Goal: Task Accomplishment & Management: Manage account settings

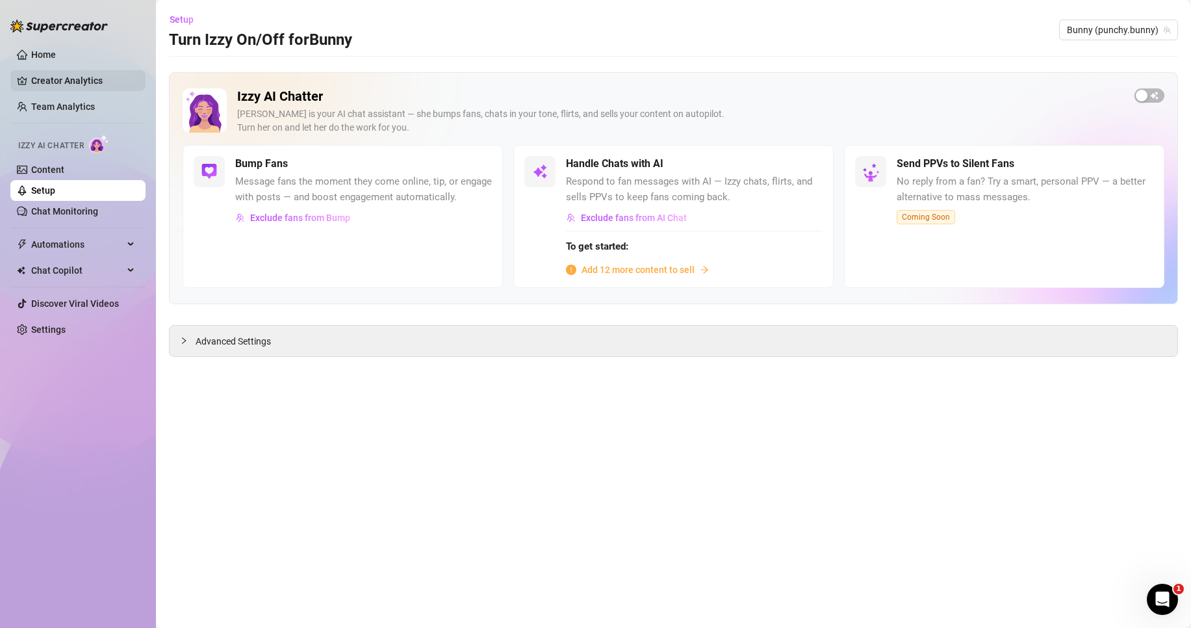
click at [99, 85] on link "Creator Analytics" at bounding box center [83, 80] width 104 height 21
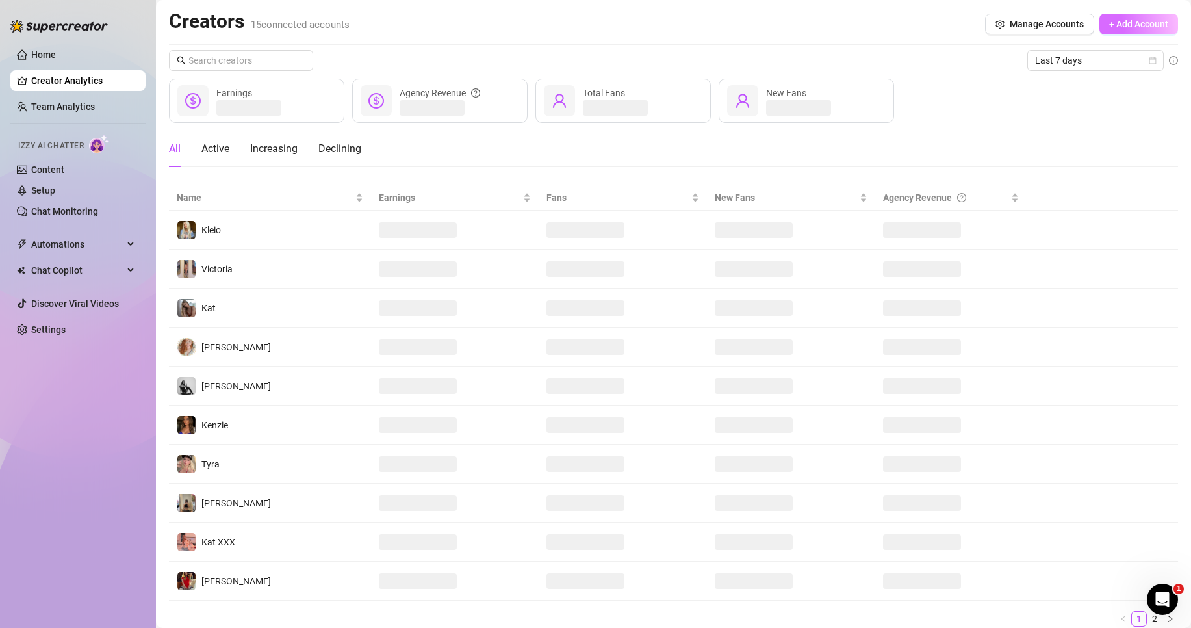
click at [1109, 21] on span "+ Add Account" at bounding box center [1138, 24] width 59 height 10
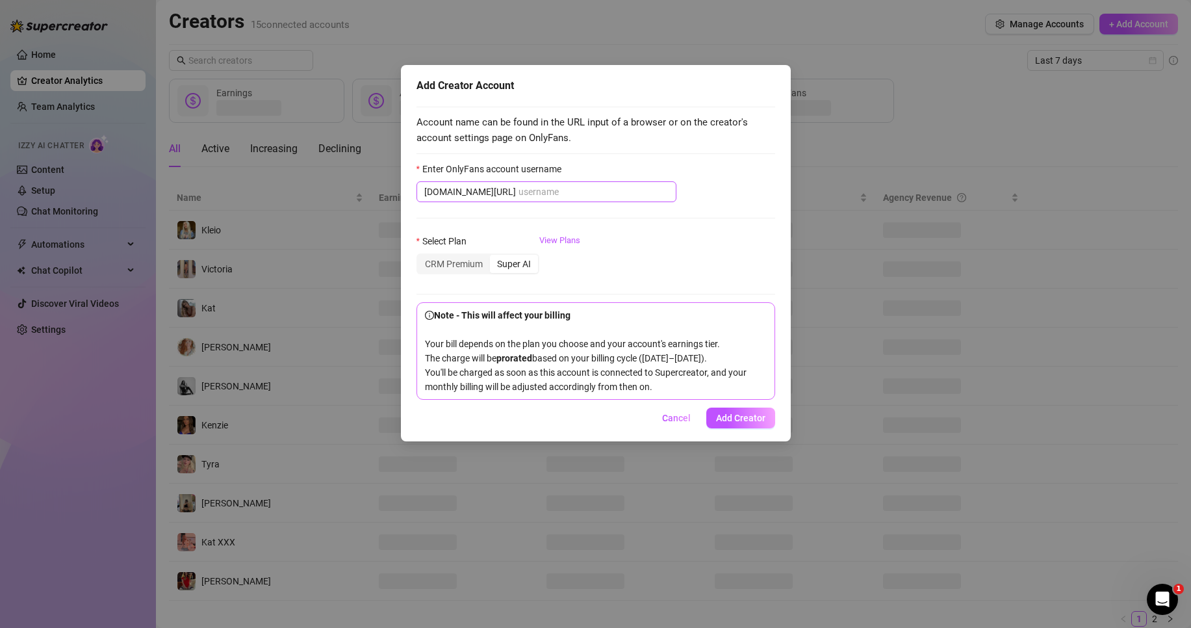
click at [548, 200] on span "onlyfans.com/" at bounding box center [547, 191] width 260 height 21
paste input "cynical_salem"
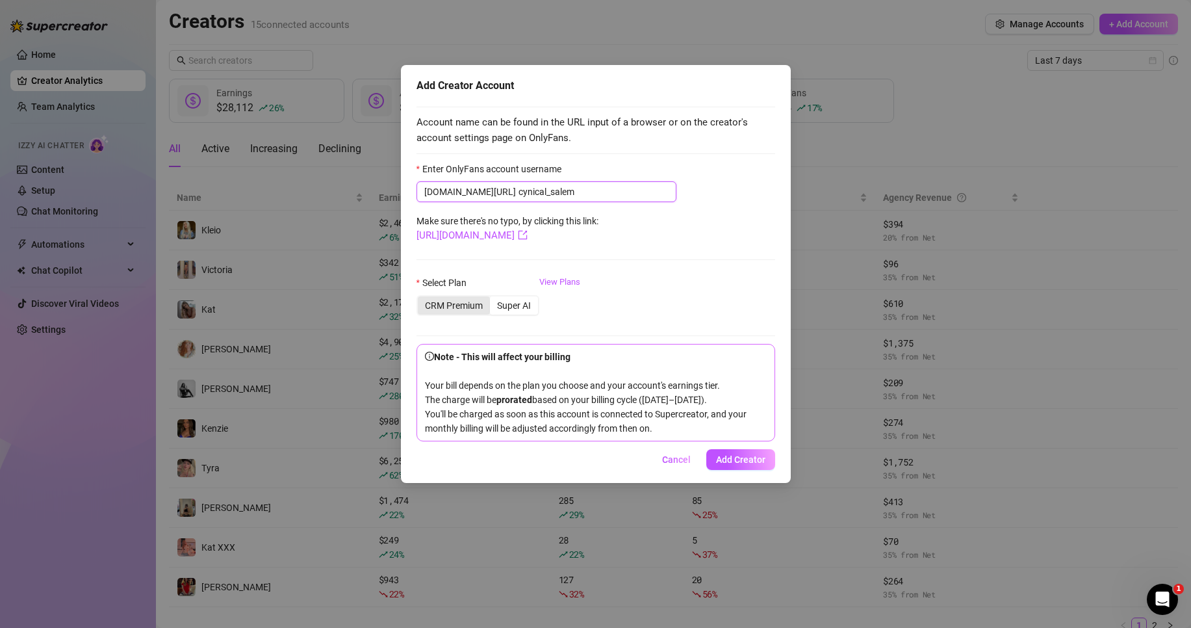
type input "cynical_salem"
click at [469, 305] on div "CRM Premium" at bounding box center [454, 305] width 72 height 18
click at [421, 298] on input "CRM Premium" at bounding box center [421, 298] width 0 height 0
click at [560, 282] on link "View Plans" at bounding box center [559, 302] width 41 height 52
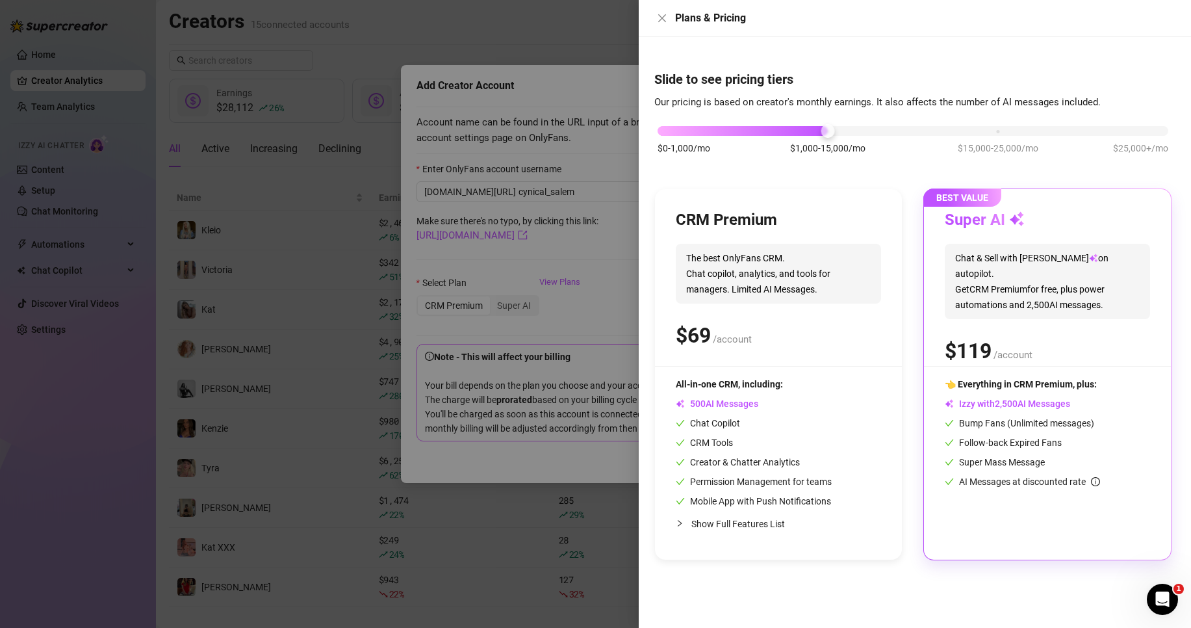
click at [550, 243] on div at bounding box center [595, 314] width 1191 height 628
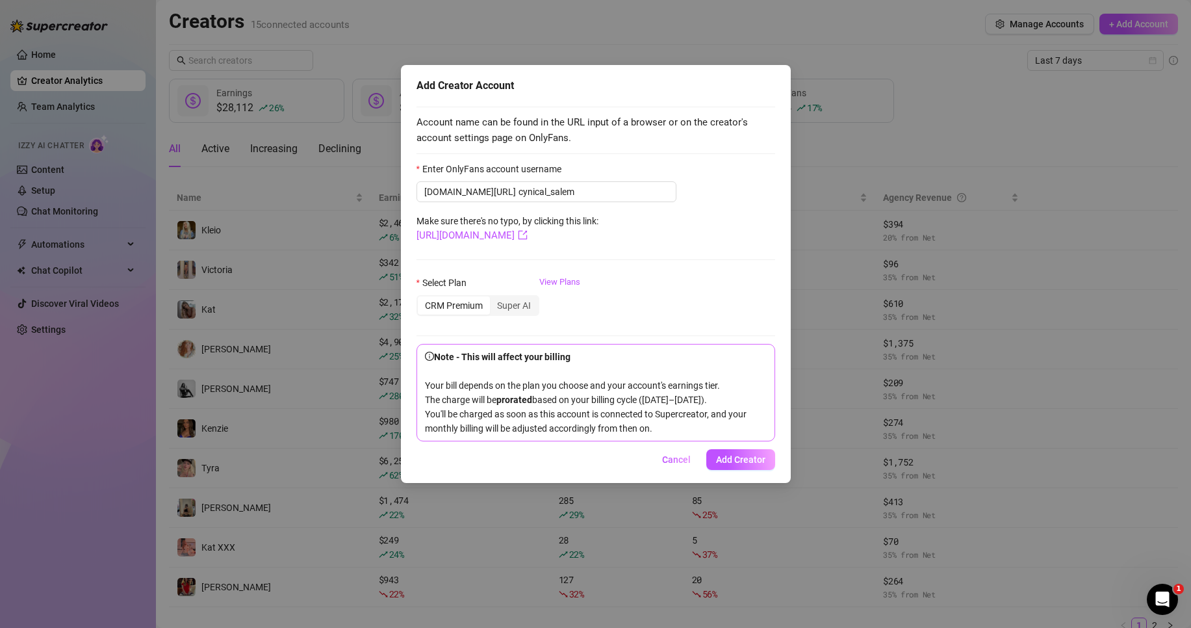
click at [586, 231] on form "Enter OnlyFans account username onlyfans.com/ cynical_salem Make sure there's n…" at bounding box center [596, 301] width 359 height 279
click at [528, 231] on link "https://onlyfans.com/cynical_salem" at bounding box center [472, 235] width 111 height 12
click at [468, 310] on div "CRM Premium" at bounding box center [454, 305] width 72 height 18
click at [421, 298] on input "CRM Premium" at bounding box center [421, 298] width 0 height 0
click at [554, 280] on link "View Plans" at bounding box center [559, 302] width 41 height 52
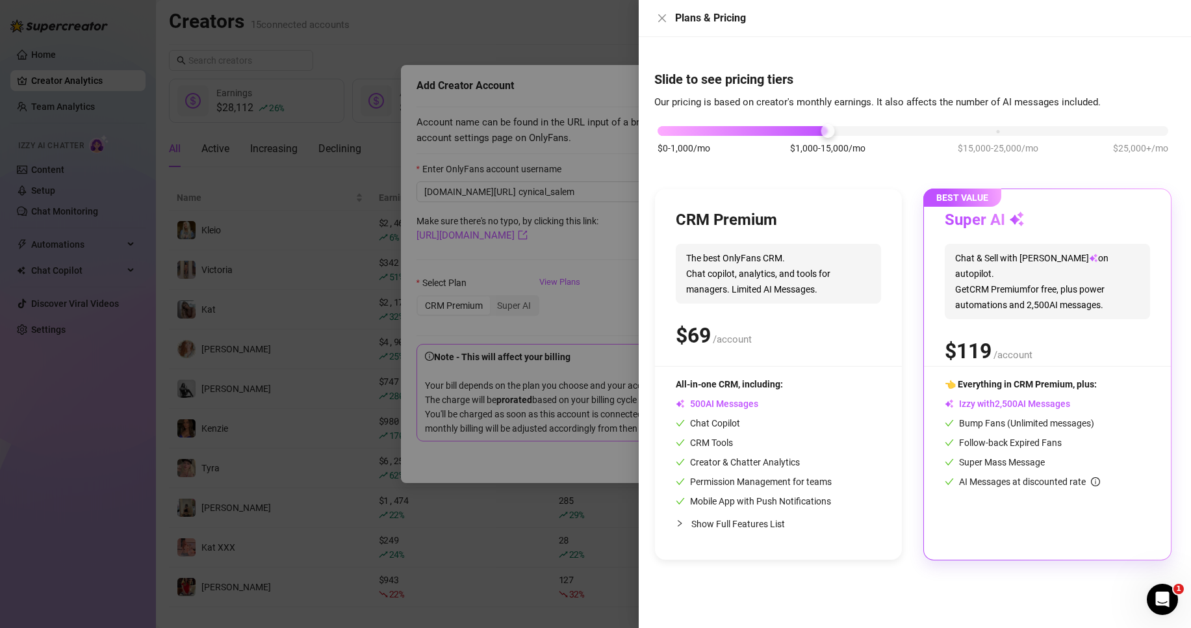
click at [548, 278] on div at bounding box center [595, 314] width 1191 height 628
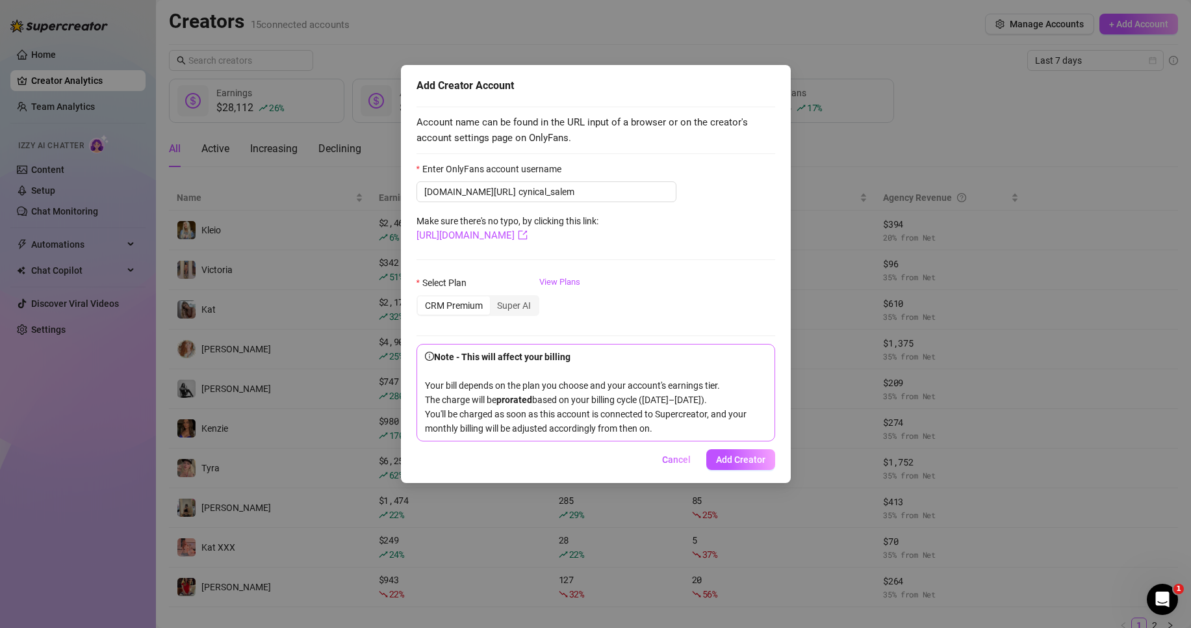
click at [452, 316] on div "CRM Premium Super AI" at bounding box center [478, 305] width 123 height 21
click at [441, 307] on div "CRM Premium" at bounding box center [454, 305] width 72 height 18
click at [421, 298] on input "CRM Premium" at bounding box center [421, 298] width 0 height 0
click at [506, 314] on div "Super AI" at bounding box center [514, 305] width 48 height 18
click at [493, 298] on input "Super AI" at bounding box center [493, 298] width 0 height 0
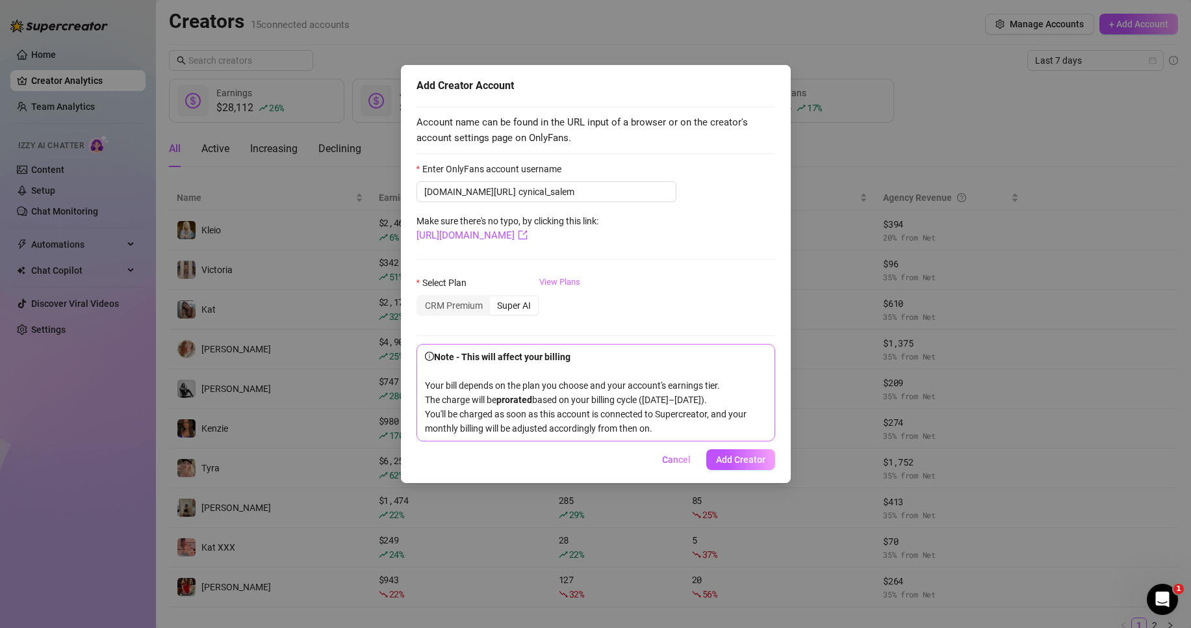
click at [560, 276] on link "View Plans" at bounding box center [559, 302] width 41 height 52
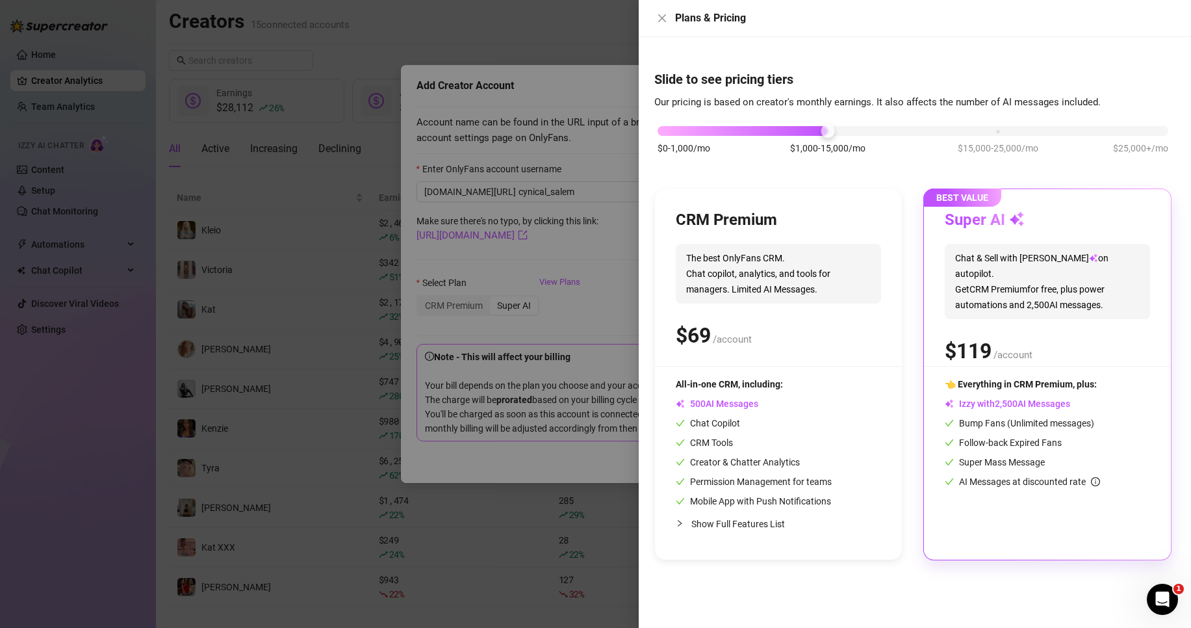
click at [719, 519] on span "Show Full Features List" at bounding box center [738, 524] width 94 height 10
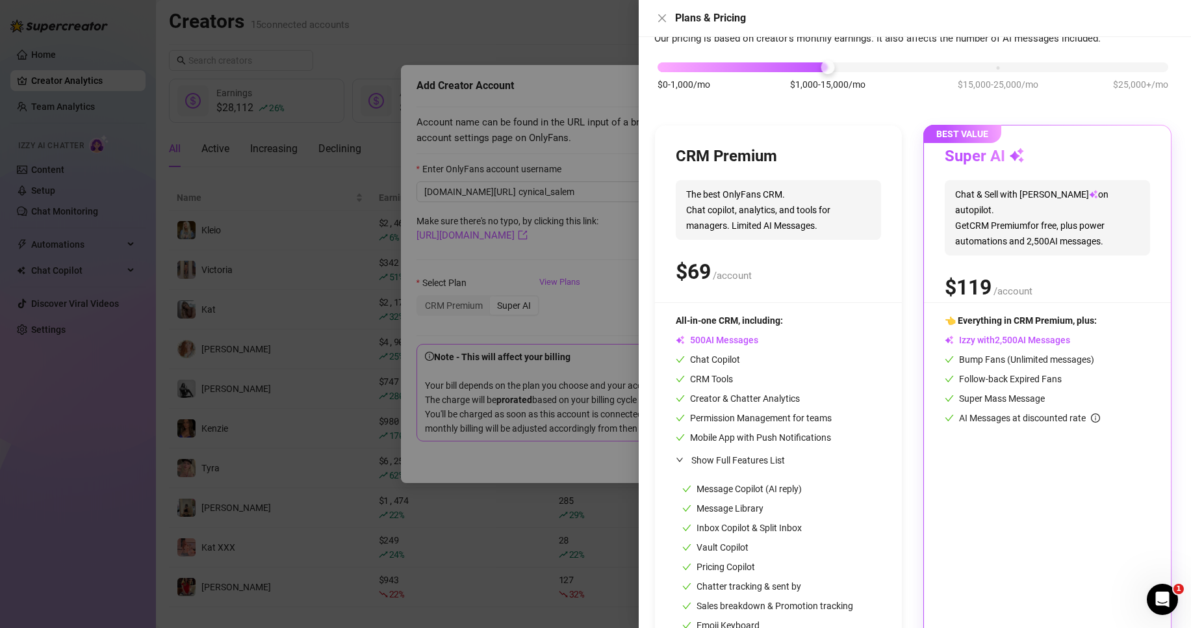
scroll to position [130, 0]
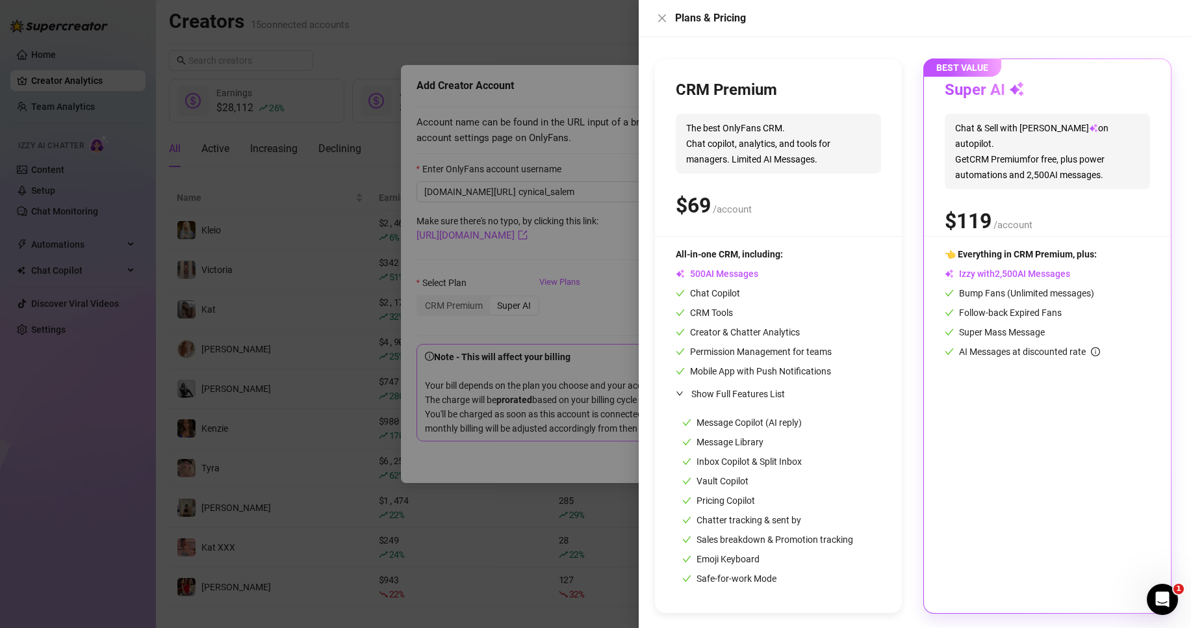
click at [513, 410] on div at bounding box center [595, 314] width 1191 height 628
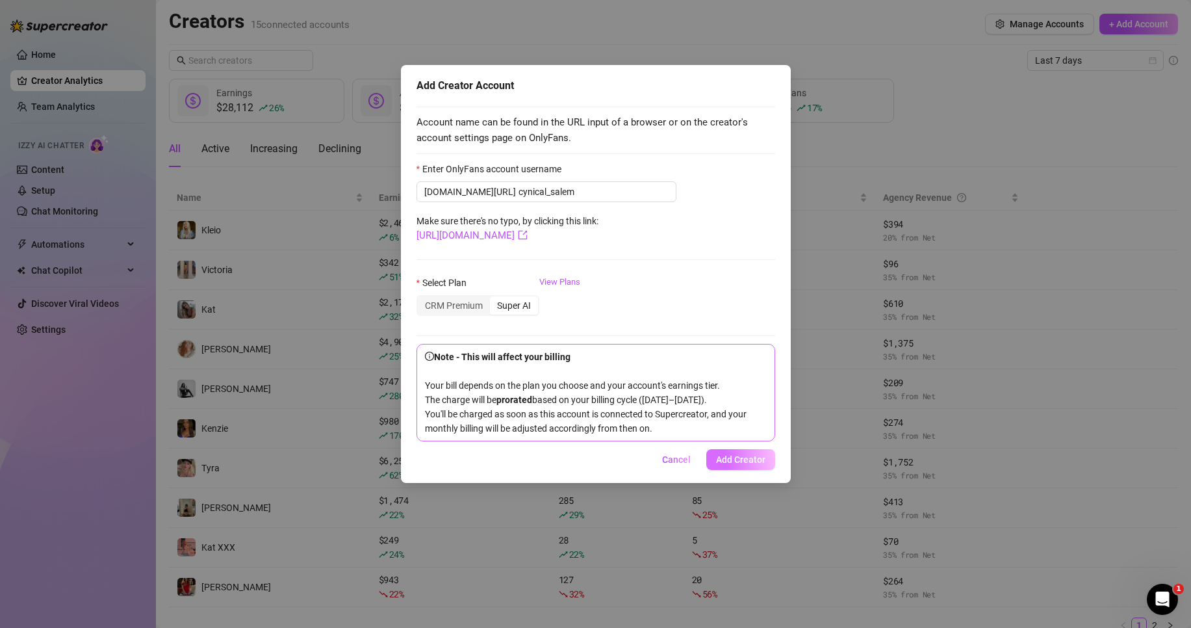
click at [730, 469] on button "Add Creator" at bounding box center [740, 459] width 69 height 21
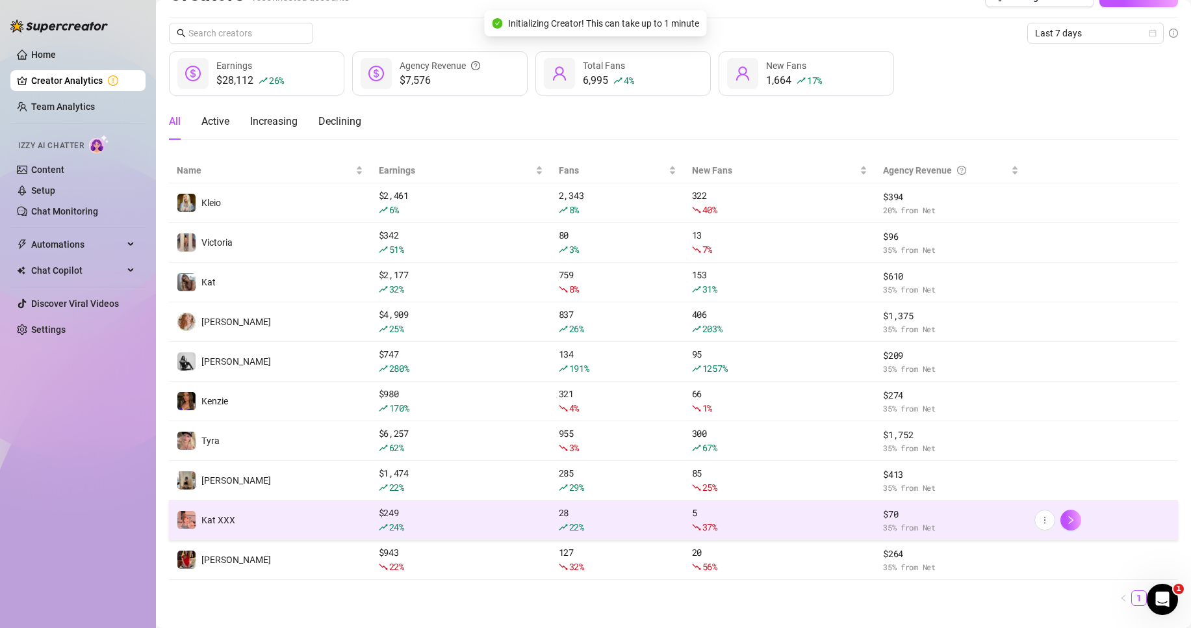
scroll to position [55, 0]
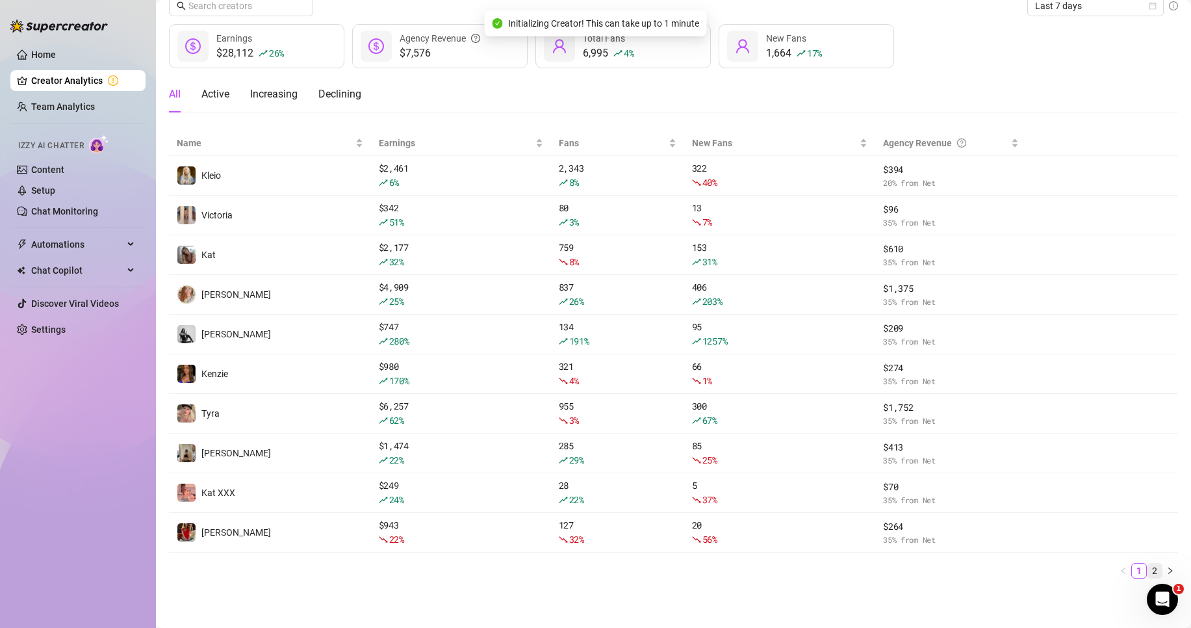
click at [1147, 578] on li "2" at bounding box center [1155, 571] width 16 height 16
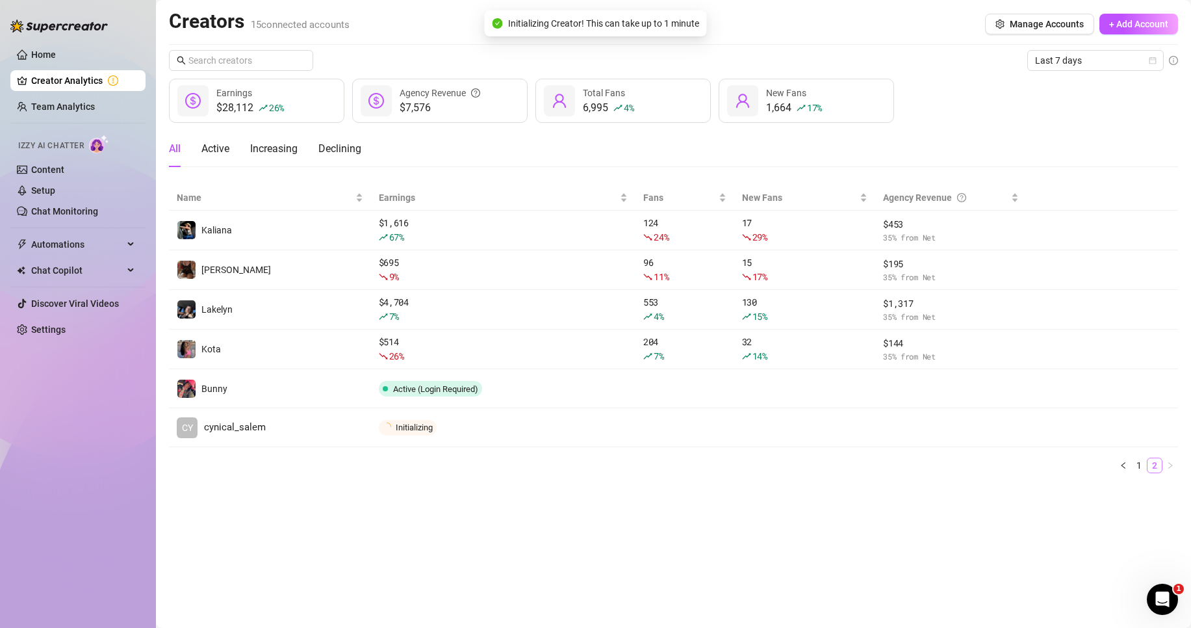
scroll to position [0, 0]
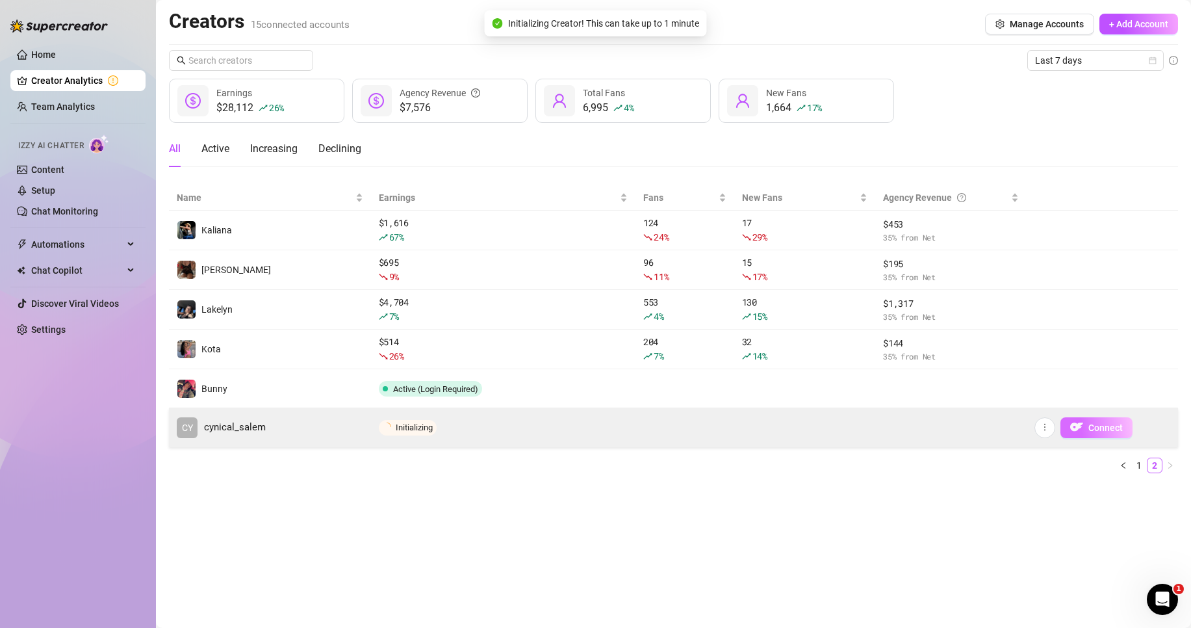
click at [1076, 433] on span "button" at bounding box center [1076, 427] width 13 height 16
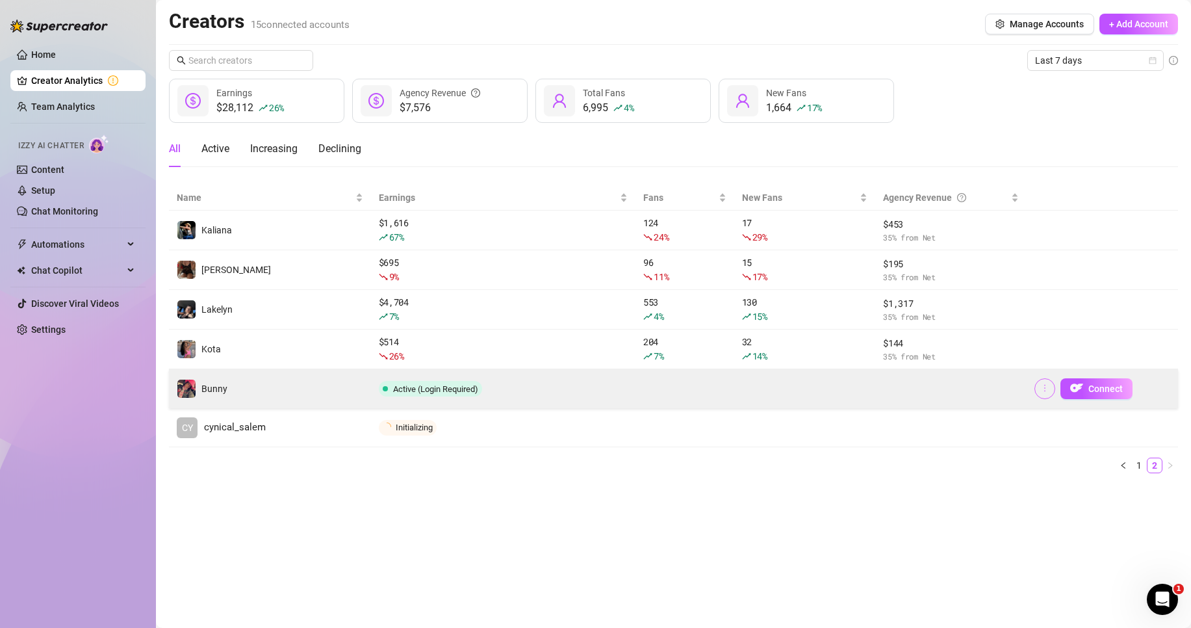
click at [1048, 389] on icon "more" at bounding box center [1044, 387] width 9 height 9
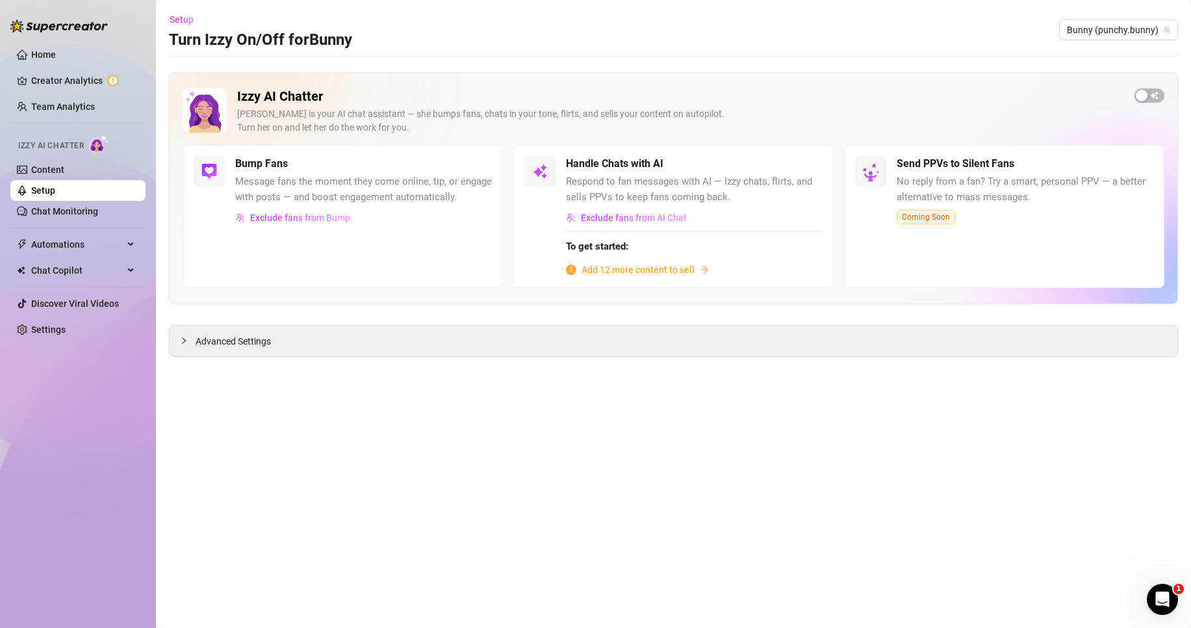
click at [38, 44] on ul "Home Creator Analytics Team Analytics Izzy AI Chatter Content Setup Chat Monito…" at bounding box center [77, 192] width 135 height 306
click at [43, 53] on link "Home" at bounding box center [43, 54] width 25 height 10
